Goal: Task Accomplishment & Management: Complete application form

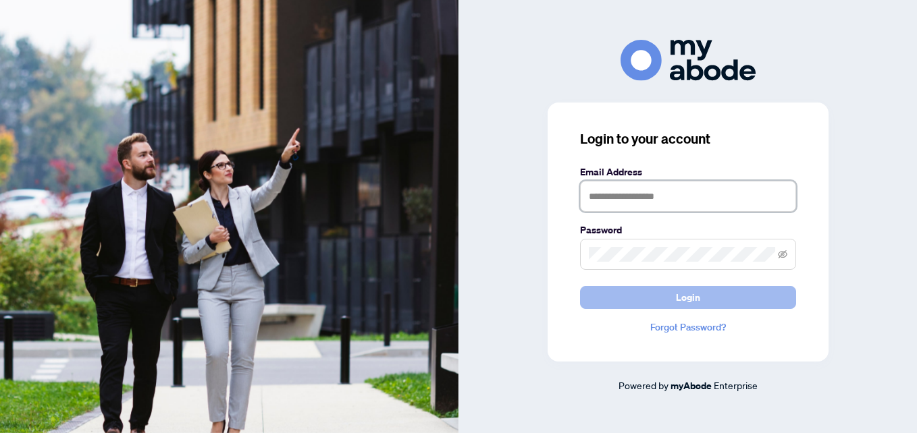
type input "**********"
click at [660, 289] on button "Login" at bounding box center [688, 297] width 216 height 23
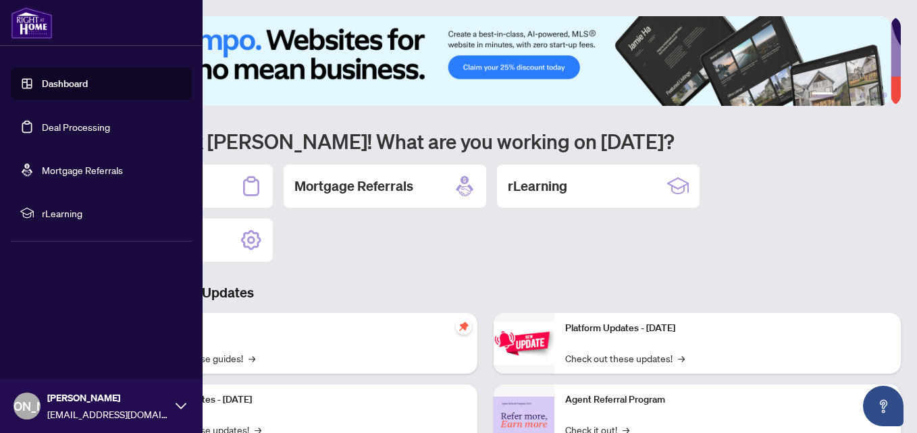
click at [61, 128] on link "Deal Processing" at bounding box center [76, 127] width 68 height 12
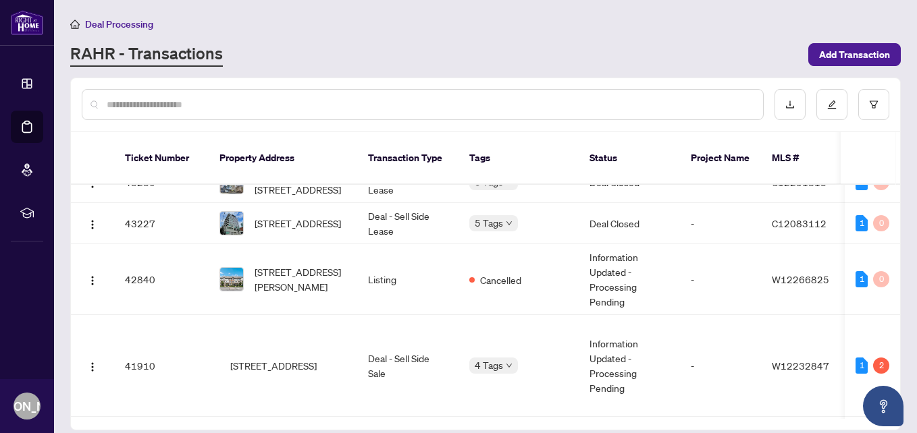
scroll to position [1197, 0]
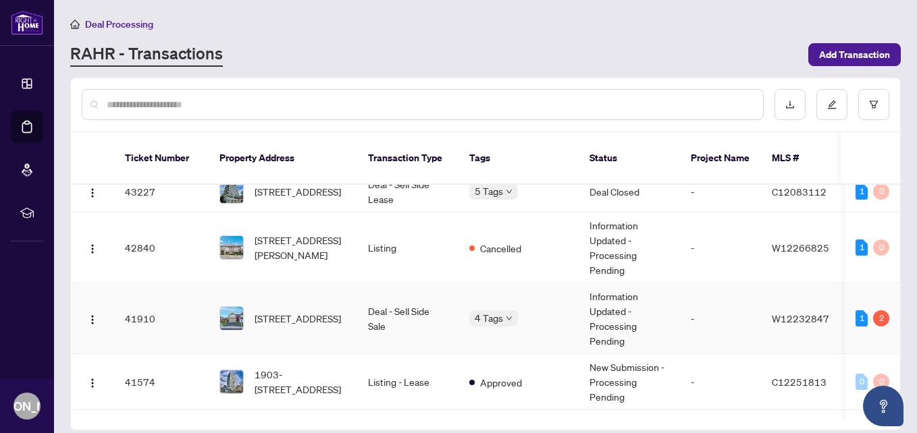
drag, startPoint x: 298, startPoint y: 288, endPoint x: 299, endPoint y: 280, distance: 8.2
click at [298, 290] on td "[STREET_ADDRESS]" at bounding box center [283, 319] width 149 height 71
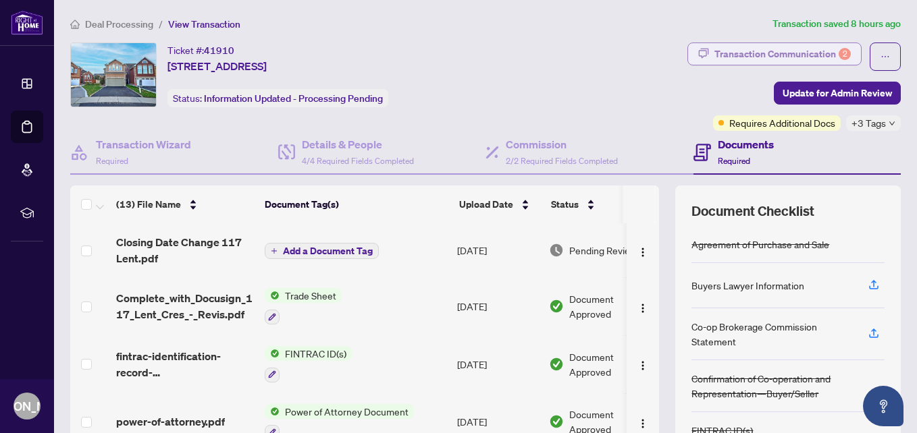
click at [698, 53] on icon "button" at bounding box center [703, 53] width 11 height 11
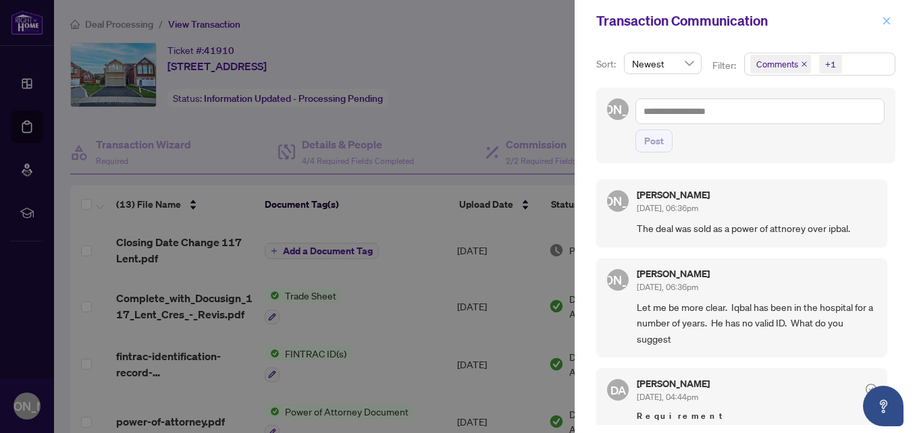
click at [888, 24] on icon "close" at bounding box center [886, 20] width 9 height 9
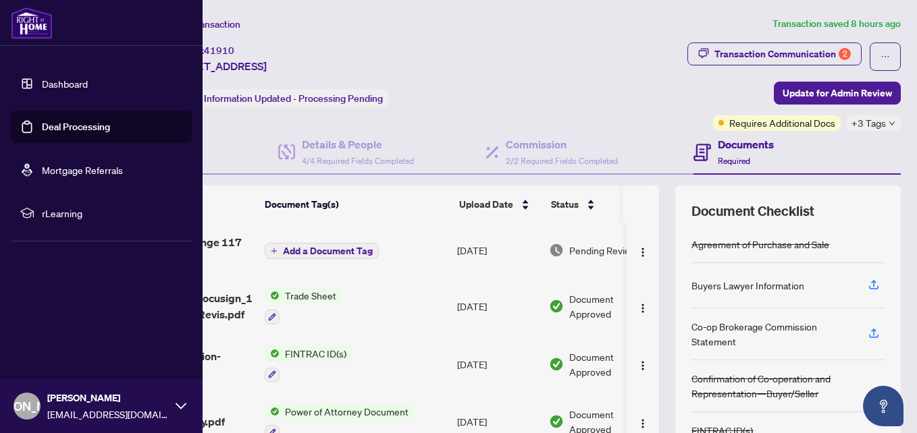
click at [47, 127] on link "Deal Processing" at bounding box center [76, 127] width 68 height 12
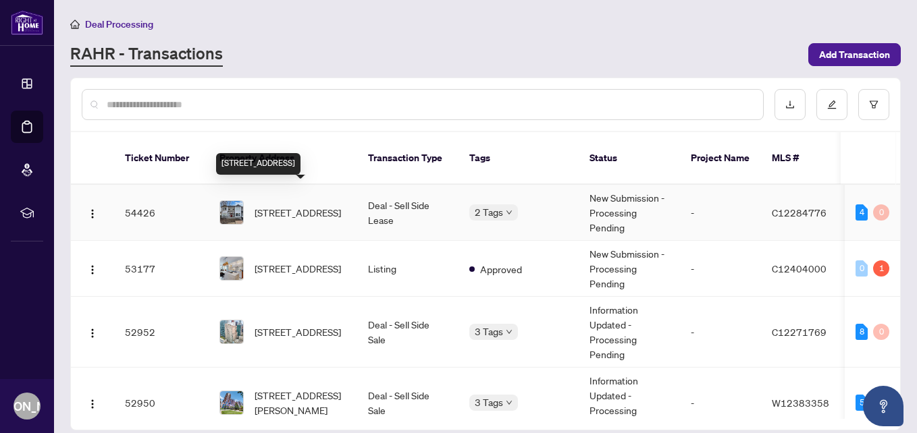
click at [283, 205] on span "[STREET_ADDRESS]" at bounding box center [298, 212] width 86 height 15
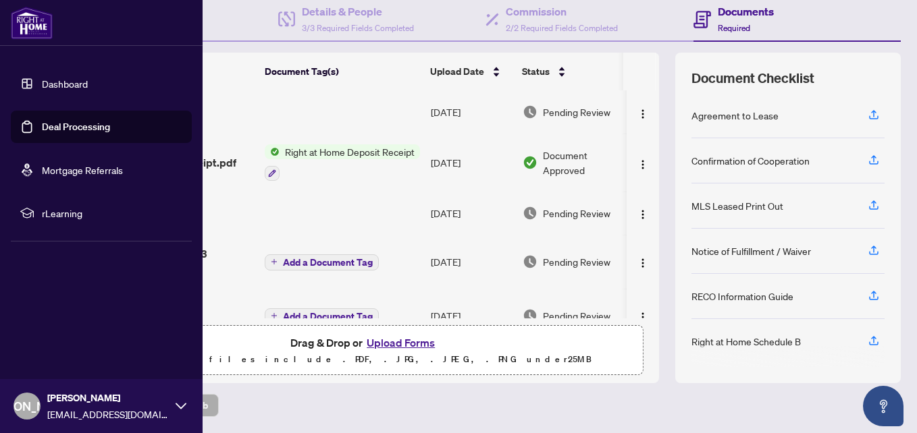
click at [72, 128] on link "Deal Processing" at bounding box center [76, 127] width 68 height 12
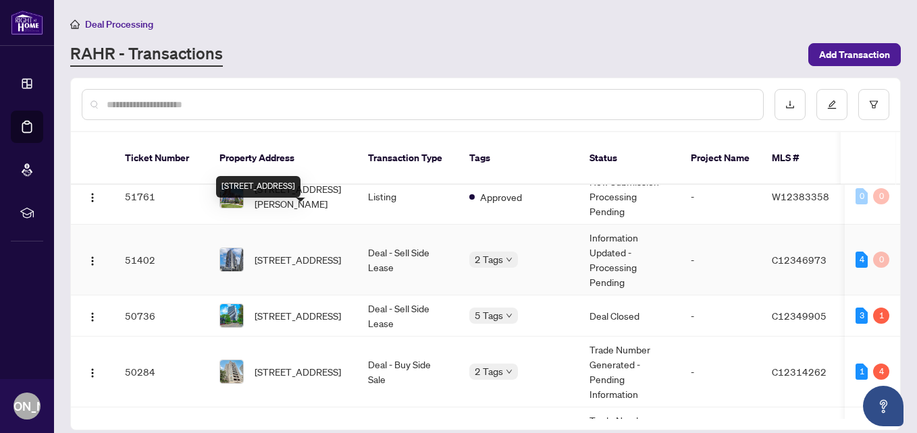
scroll to position [338, 0]
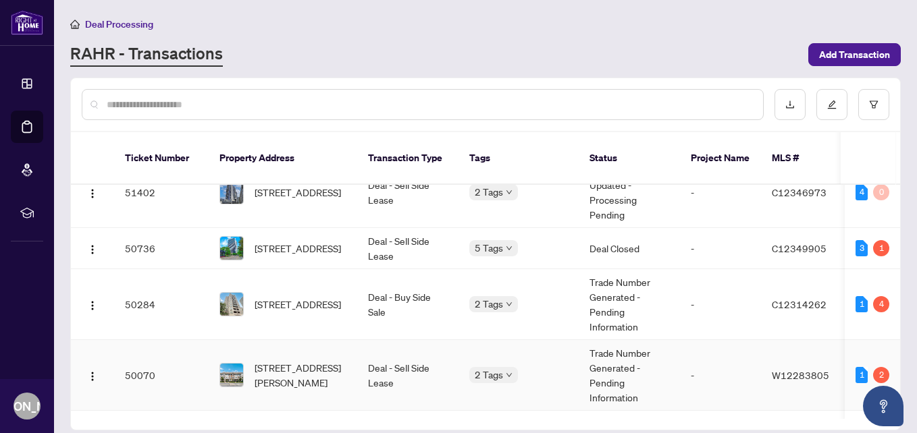
click at [306, 361] on span "[STREET_ADDRESS][PERSON_NAME]" at bounding box center [301, 376] width 92 height 30
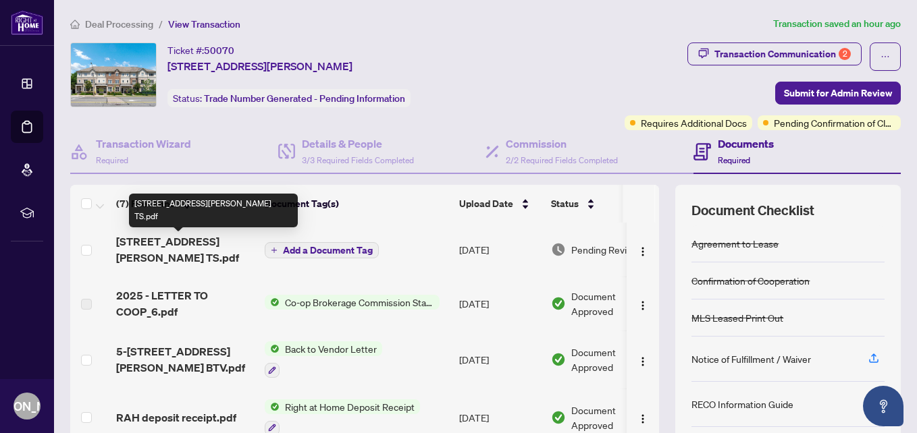
click at [195, 244] on span "[STREET_ADDRESS][PERSON_NAME] TS.pdf" at bounding box center [185, 250] width 138 height 32
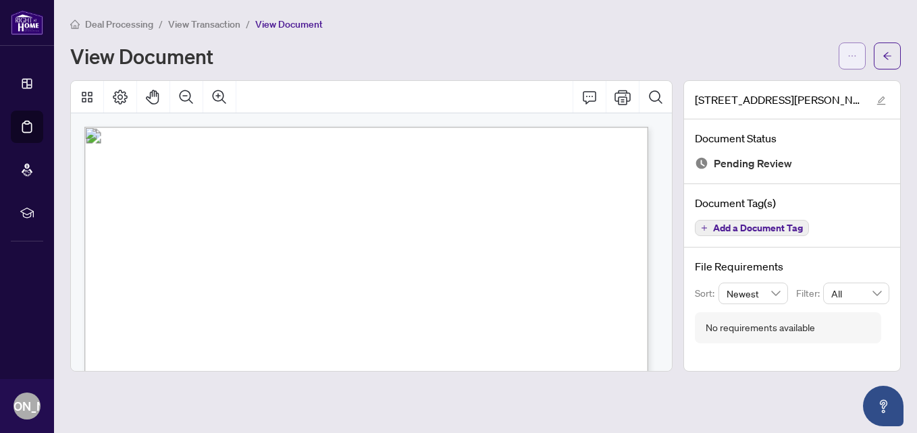
click at [851, 53] on icon "ellipsis" at bounding box center [851, 55] width 9 height 9
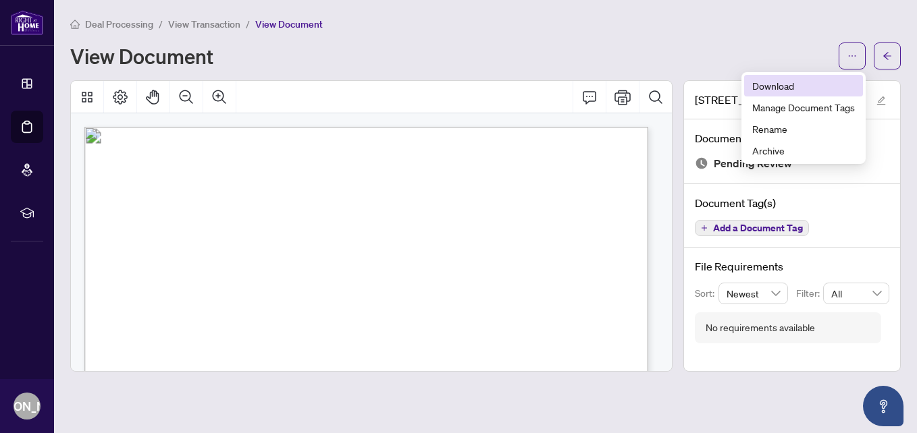
click at [802, 82] on span "Download" at bounding box center [803, 85] width 103 height 15
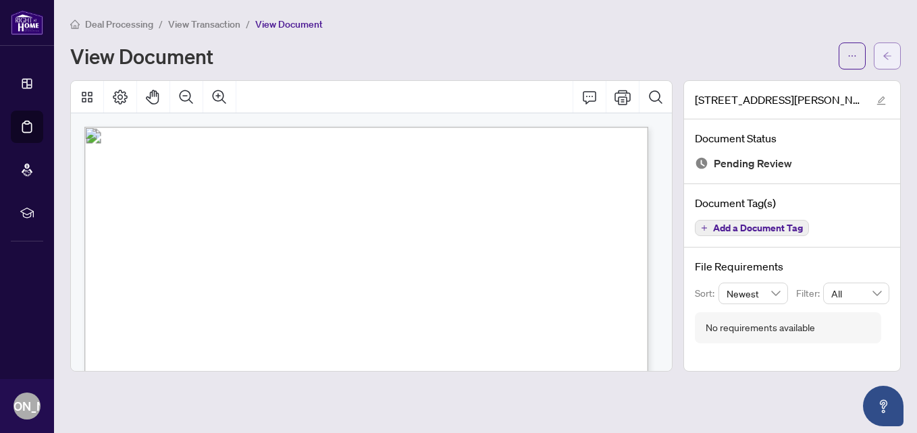
click at [887, 52] on icon "arrow-left" at bounding box center [886, 55] width 9 height 9
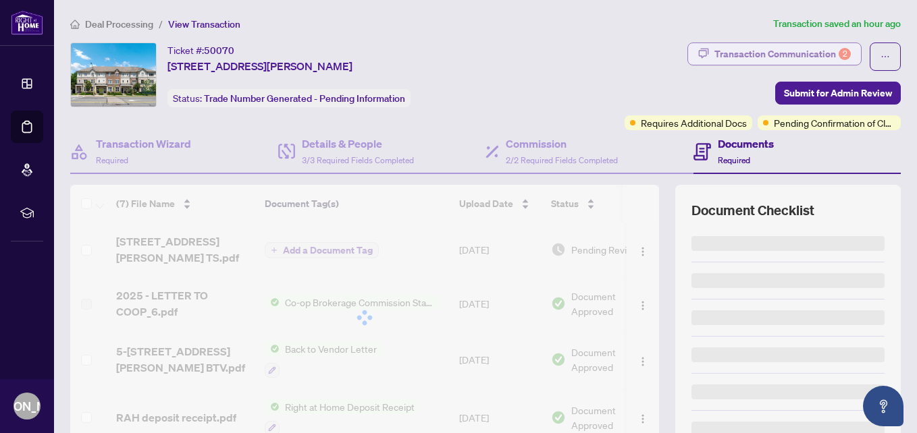
click at [726, 48] on div "Transaction Communication 2" at bounding box center [782, 54] width 136 height 22
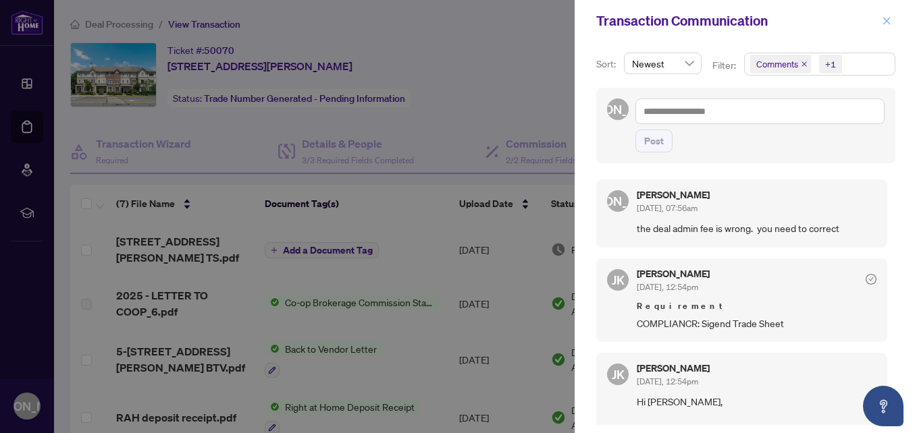
click at [885, 18] on icon "close" at bounding box center [886, 20] width 9 height 9
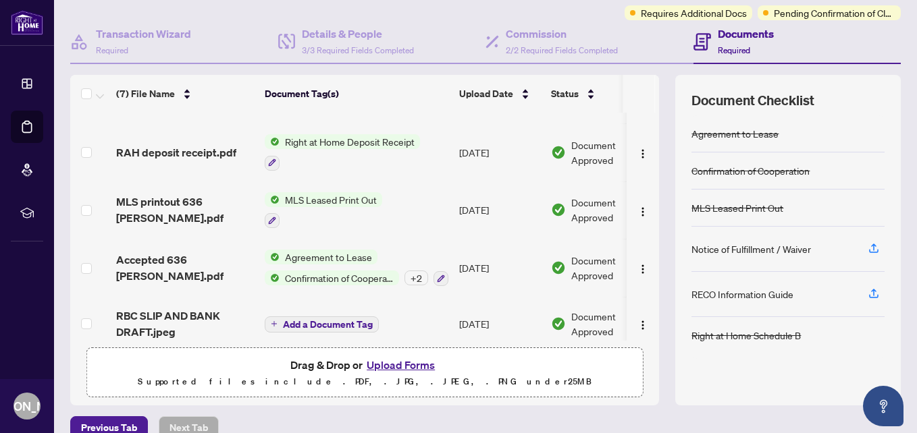
scroll to position [132, 0]
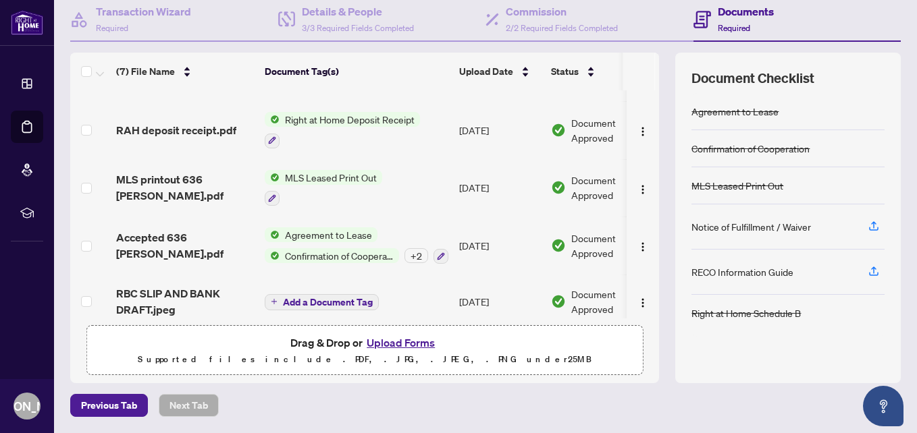
click at [396, 340] on button "Upload Forms" at bounding box center [401, 343] width 76 height 18
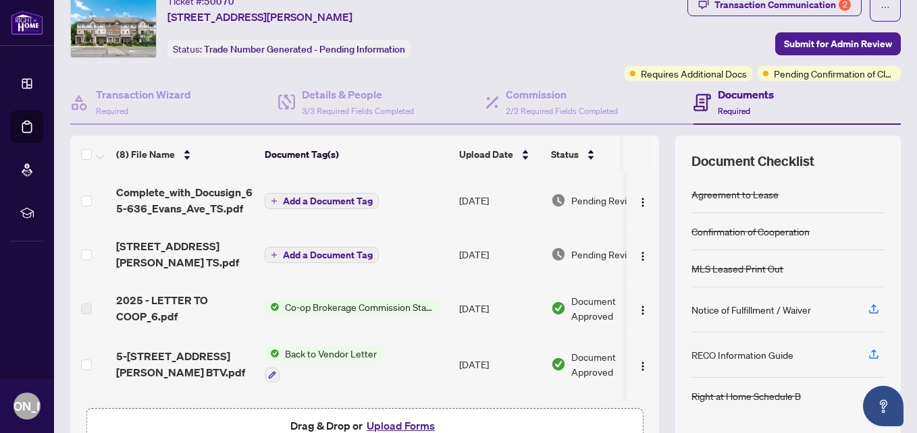
scroll to position [0, 0]
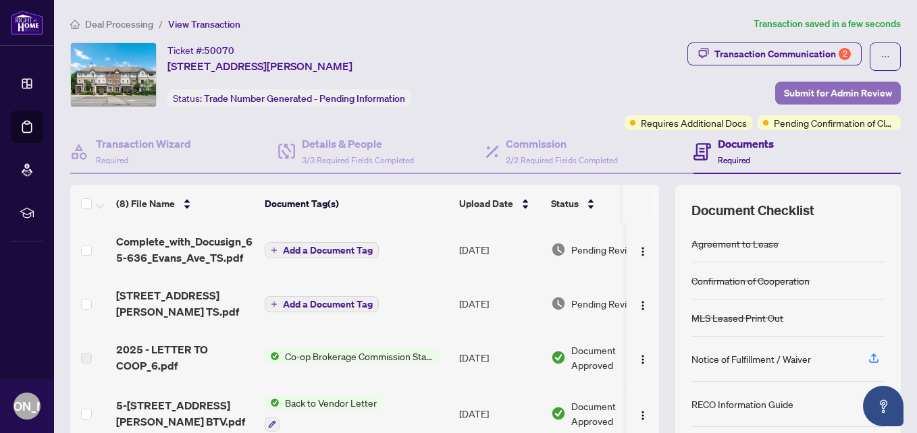
click at [811, 91] on span "Submit for Admin Review" at bounding box center [838, 93] width 108 height 22
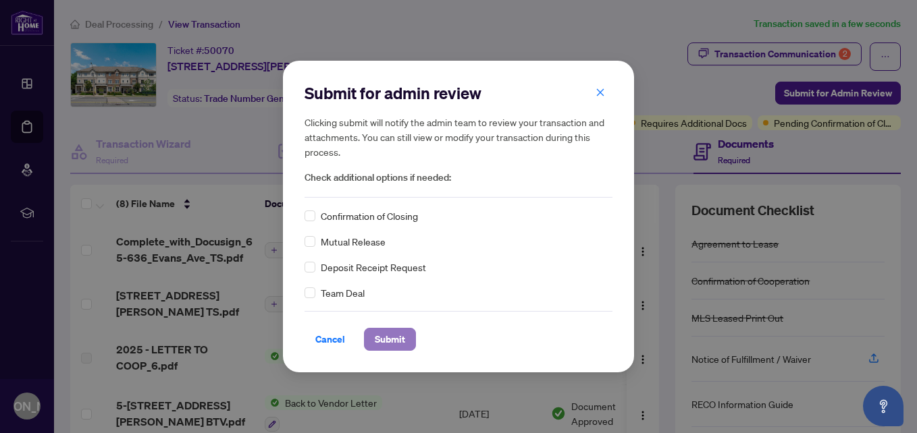
click at [403, 338] on span "Submit" at bounding box center [390, 340] width 30 height 22
